Goal: Understand process/instructions: Learn how to perform a task or action

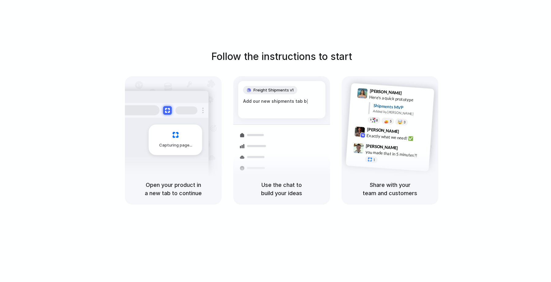
click at [491, 108] on div "Follow the instructions to start Capturing page Open your product in a new tab …" at bounding box center [281, 127] width 551 height 156
click at [506, 196] on div "Follow the instructions to start Capturing page Open your product in a new tab …" at bounding box center [281, 127] width 551 height 156
click at [440, 51] on div "Follow the instructions to start Capturing page Open your product in a new tab …" at bounding box center [281, 127] width 551 height 156
click at [480, 67] on div "Follow the instructions to start Capturing page Open your product in a new tab …" at bounding box center [281, 127] width 551 height 156
